Goal: Task Accomplishment & Management: Use online tool/utility

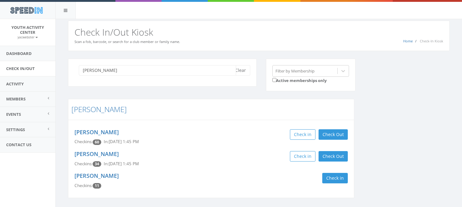
click at [97, 68] on input "[PERSON_NAME]" at bounding box center [157, 70] width 157 height 10
type input "a"
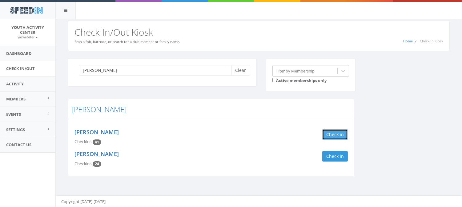
click at [330, 136] on button "Check in" at bounding box center [335, 134] width 26 height 10
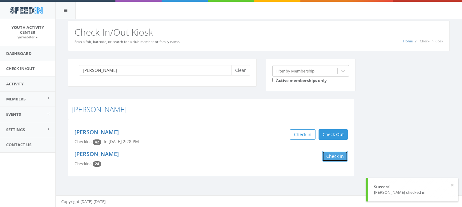
click at [331, 157] on button "Check in" at bounding box center [335, 156] width 26 height 10
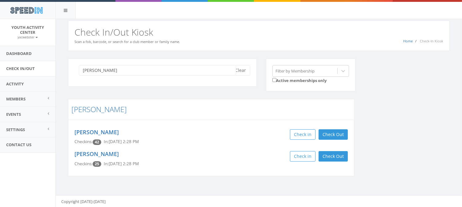
click at [112, 66] on input "[PERSON_NAME]" at bounding box center [157, 70] width 157 height 10
type input "r"
type input "[PERSON_NAME]"
click at [327, 134] on button "Check Out" at bounding box center [332, 134] width 29 height 10
click at [240, 71] on button "Clear" at bounding box center [240, 70] width 19 height 10
